Goal: Transaction & Acquisition: Purchase product/service

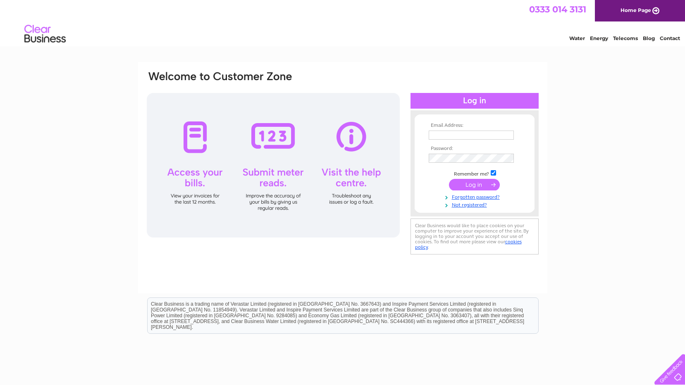
click at [441, 130] on td at bounding box center [475, 135] width 96 height 13
click at [441, 134] on input "text" at bounding box center [471, 135] width 85 height 9
type input "accounts@caledoniaplay.com"
click at [462, 183] on input "submit" at bounding box center [474, 185] width 51 height 12
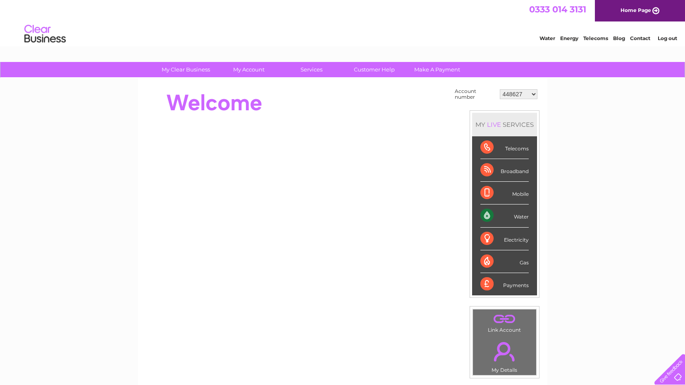
click at [533, 92] on select "448627 30264062" at bounding box center [519, 94] width 38 height 10
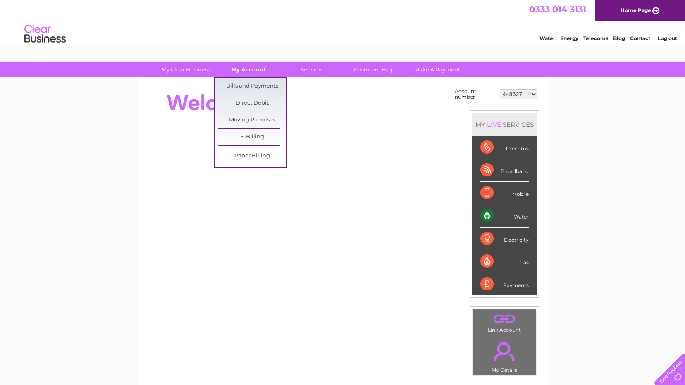
click at [253, 70] on link "My Account" at bounding box center [249, 69] width 68 height 15
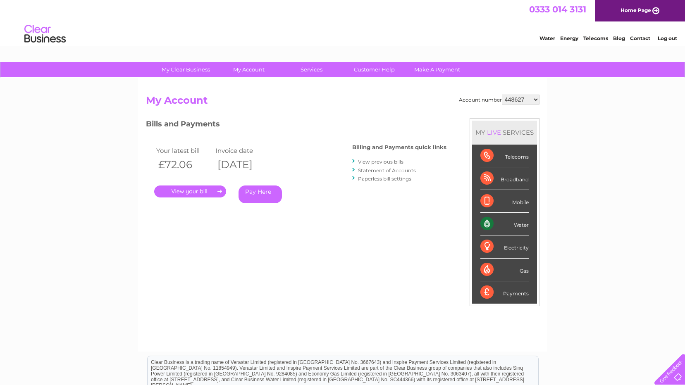
click at [192, 192] on link "." at bounding box center [190, 192] width 72 height 12
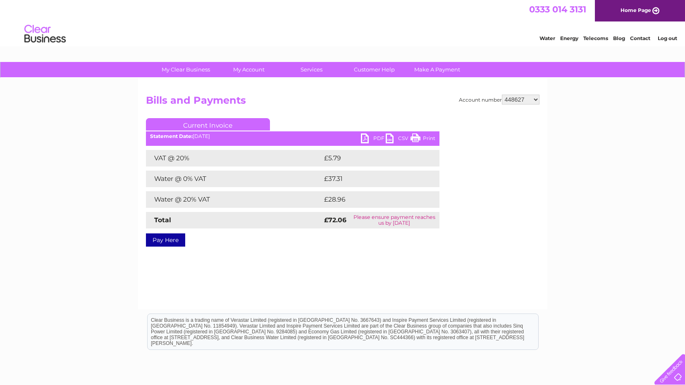
click at [420, 137] on link "Print" at bounding box center [423, 140] width 25 height 12
click at [366, 137] on link "PDF" at bounding box center [373, 140] width 25 height 12
click at [537, 100] on select "448627 30264062" at bounding box center [521, 100] width 38 height 10
select select "30264062"
click at [502, 95] on select "448627 30264062" at bounding box center [521, 100] width 38 height 10
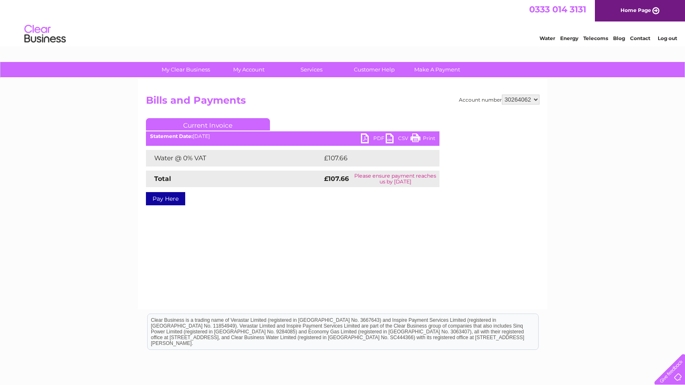
click at [424, 135] on link "Print" at bounding box center [423, 140] width 25 height 12
drag, startPoint x: 166, startPoint y: 198, endPoint x: 312, endPoint y: 263, distance: 160.3
click at [166, 198] on link "Pay Here" at bounding box center [165, 198] width 39 height 13
